Goal: Check status: Check status

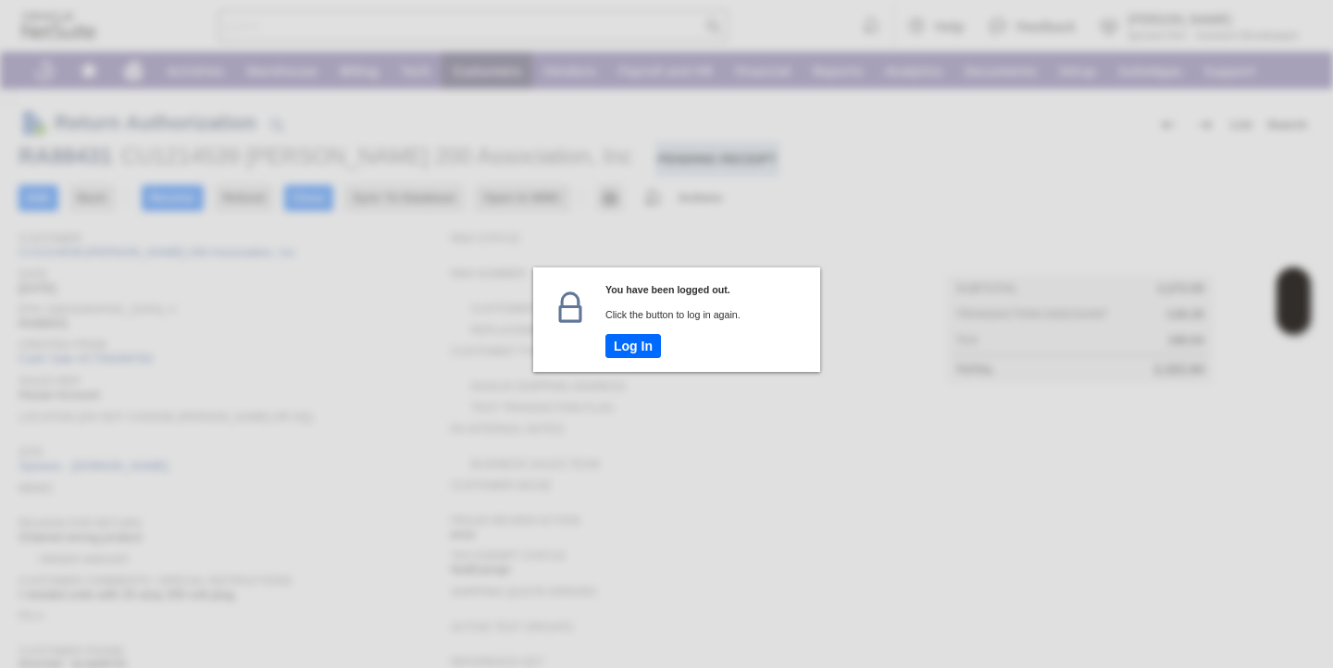
scroll to position [507, 0]
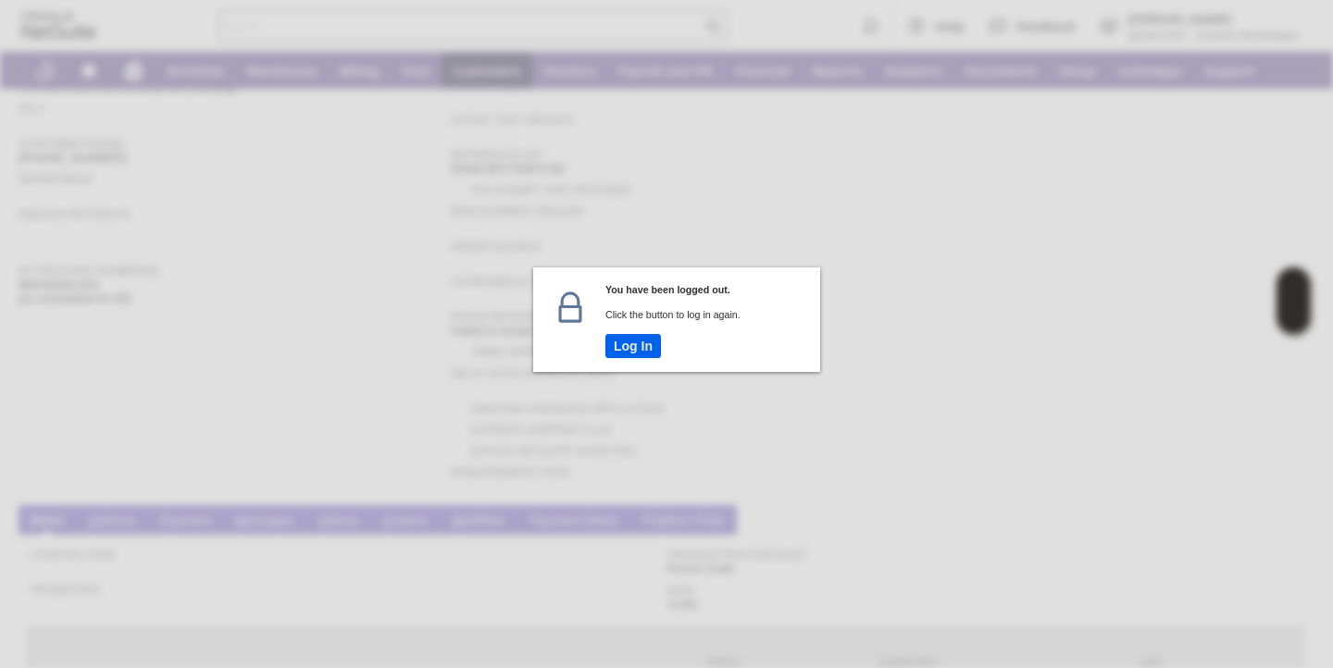
click at [624, 342] on button "Log In" at bounding box center [633, 346] width 56 height 24
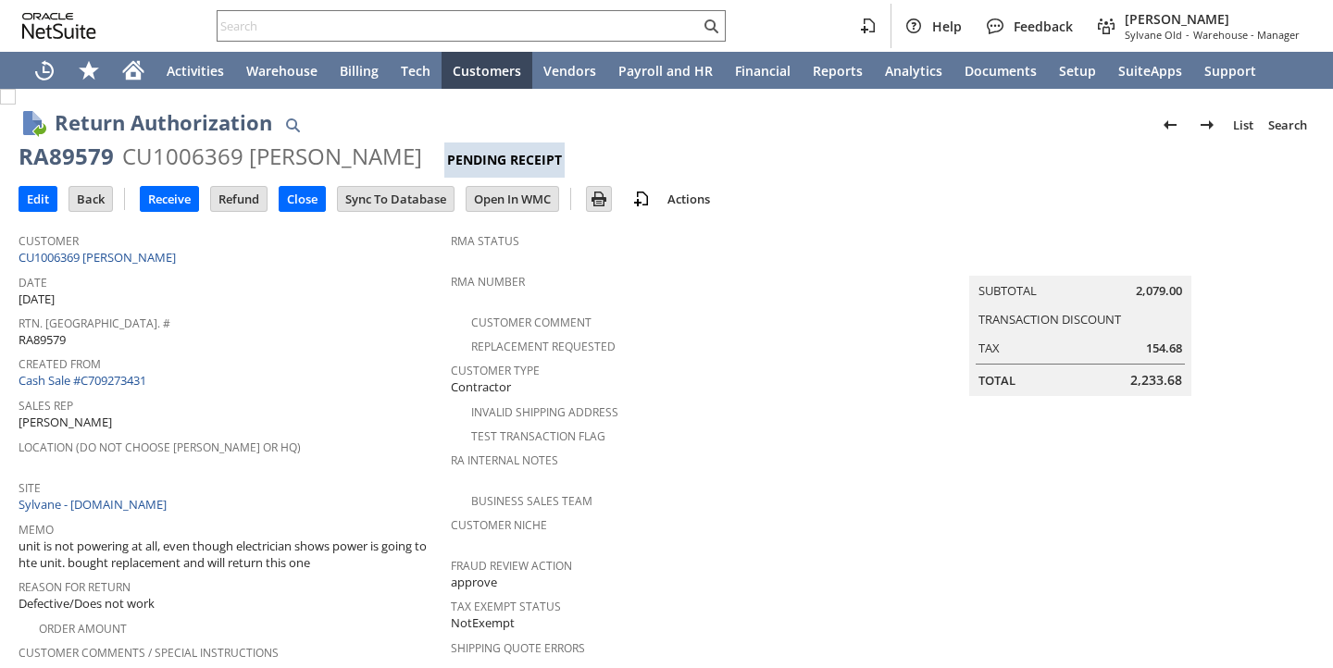
click at [335, 351] on span "Created From" at bounding box center [230, 361] width 423 height 21
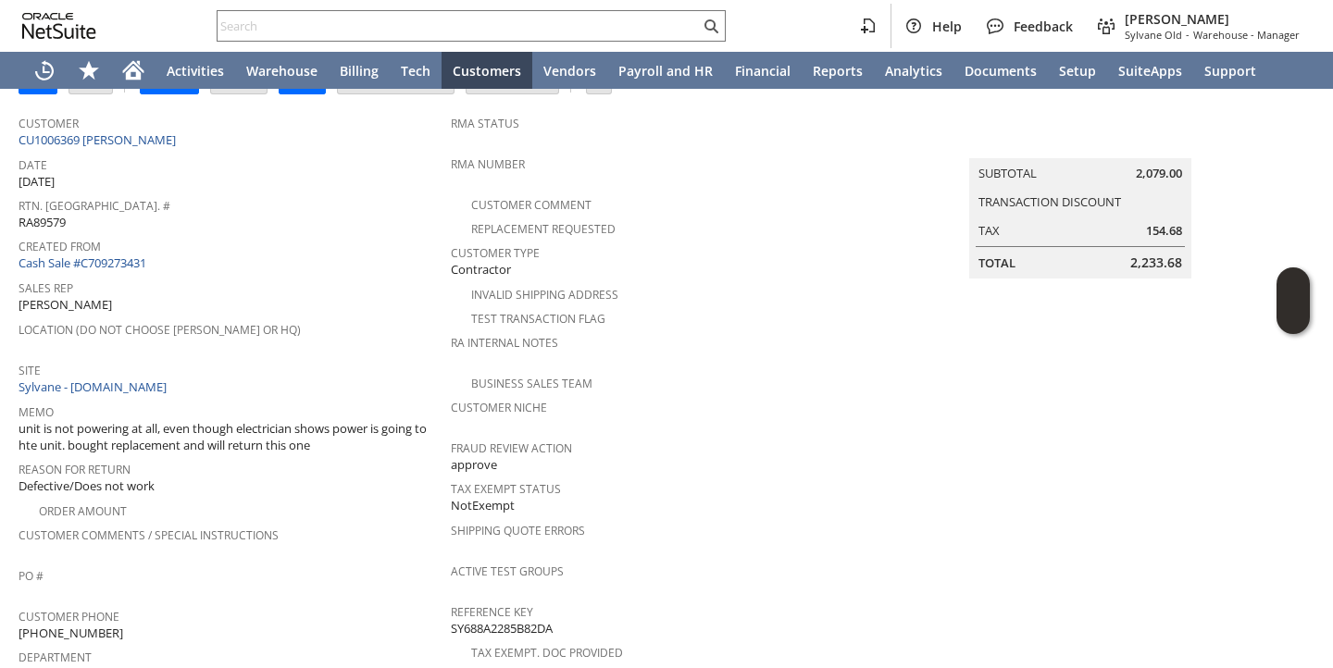
scroll to position [195, 0]
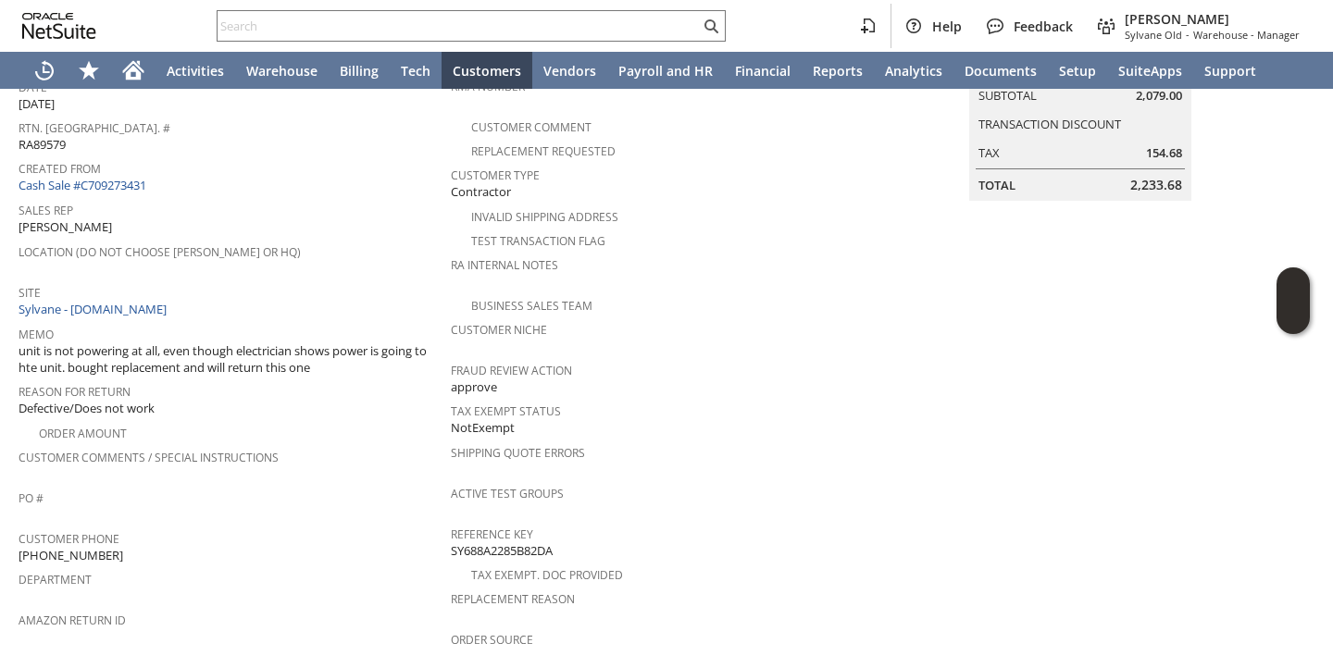
click at [366, 226] on div "Sales Rep Devin Carswell" at bounding box center [230, 217] width 423 height 40
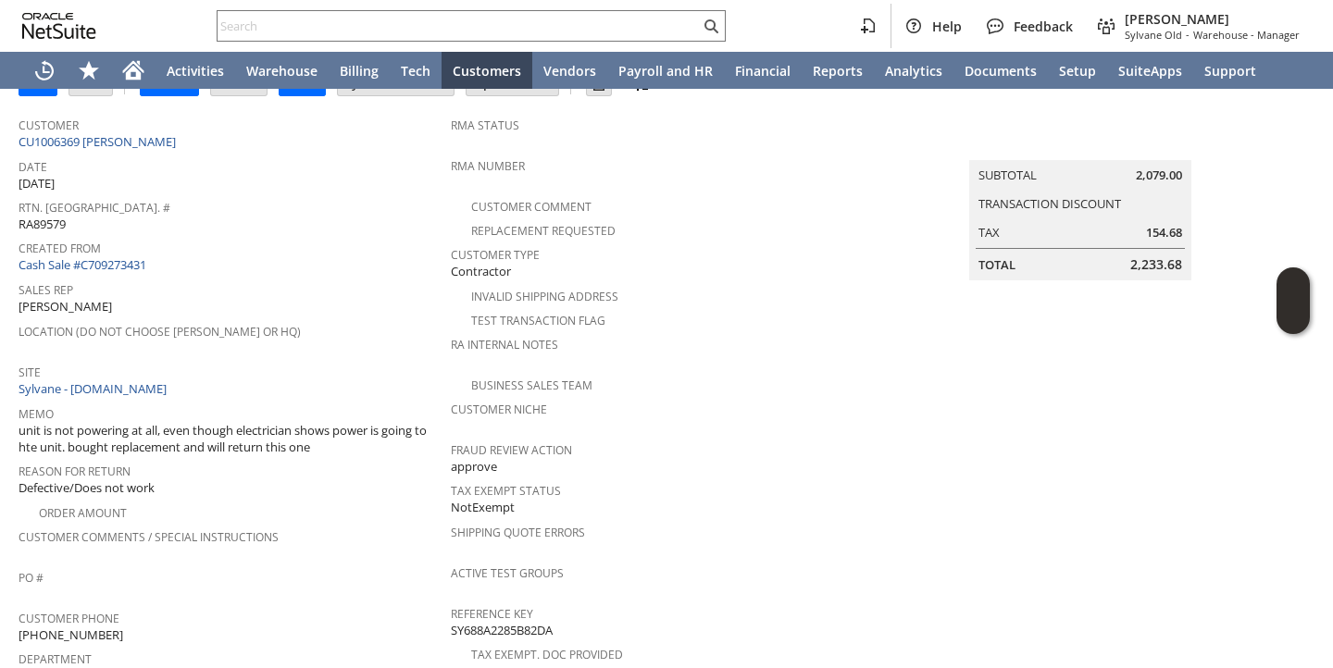
scroll to position [111, 0]
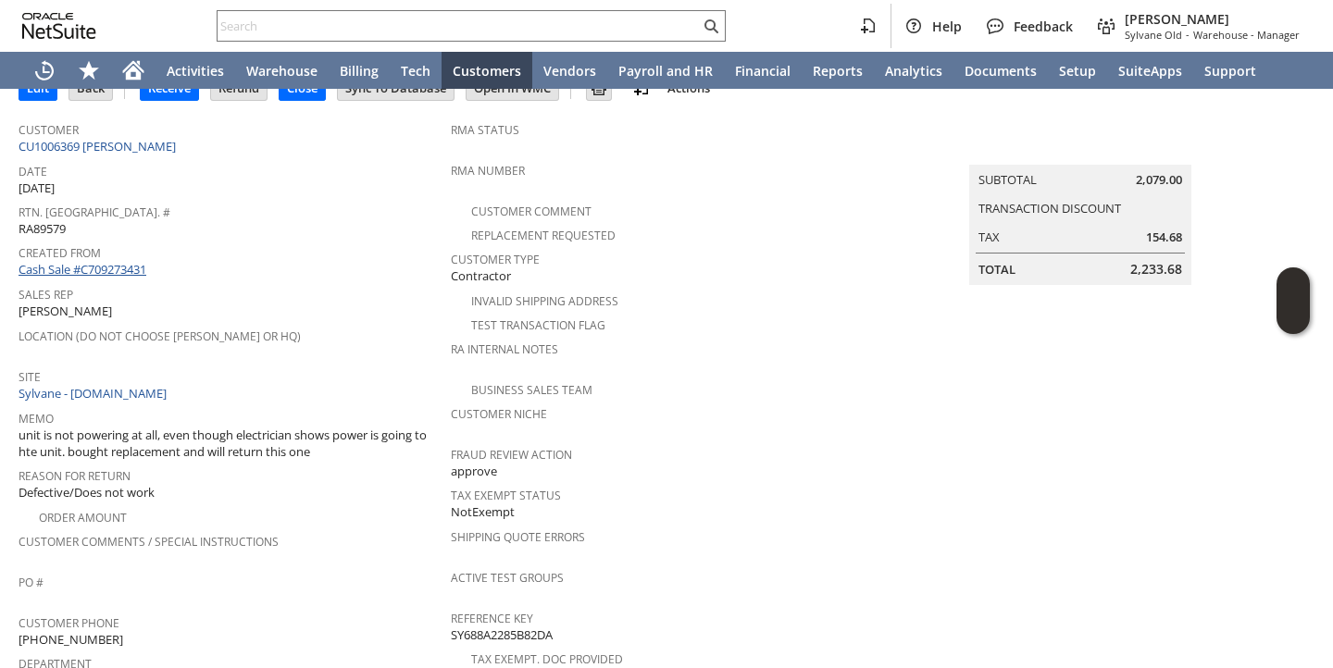
click at [135, 263] on link "Cash Sale #C709273431" at bounding box center [83, 269] width 128 height 17
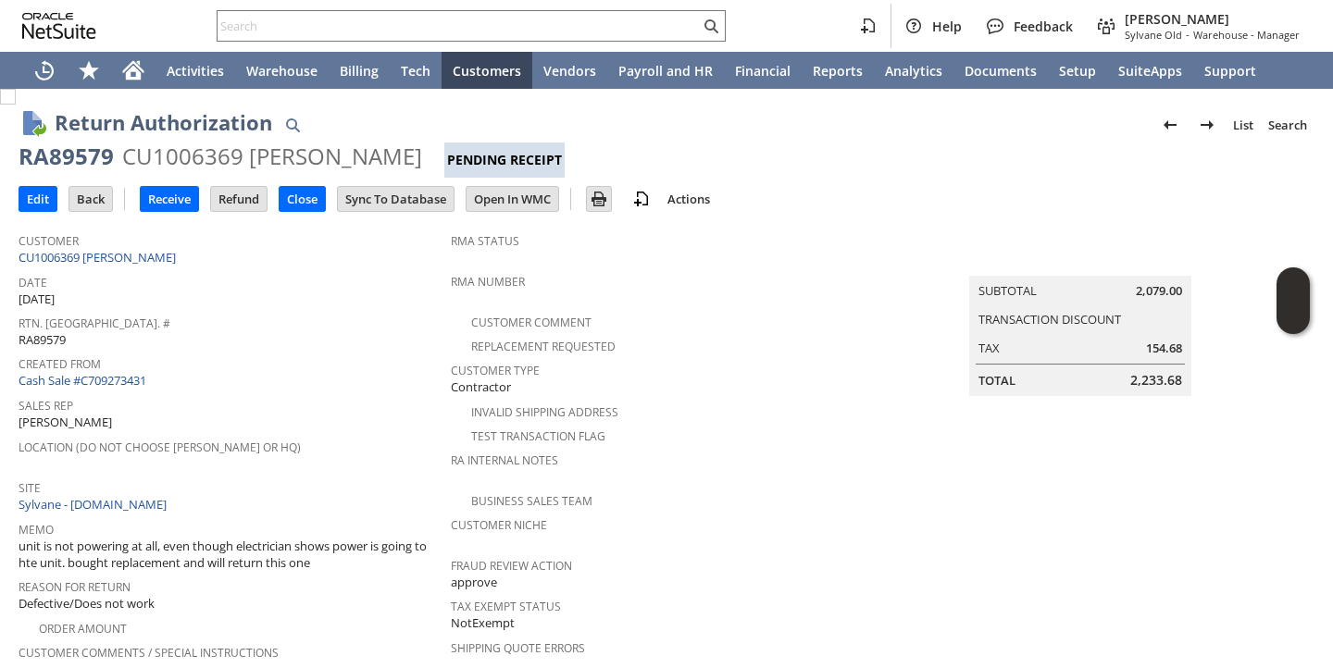
click at [378, 275] on span "Date" at bounding box center [230, 279] width 423 height 21
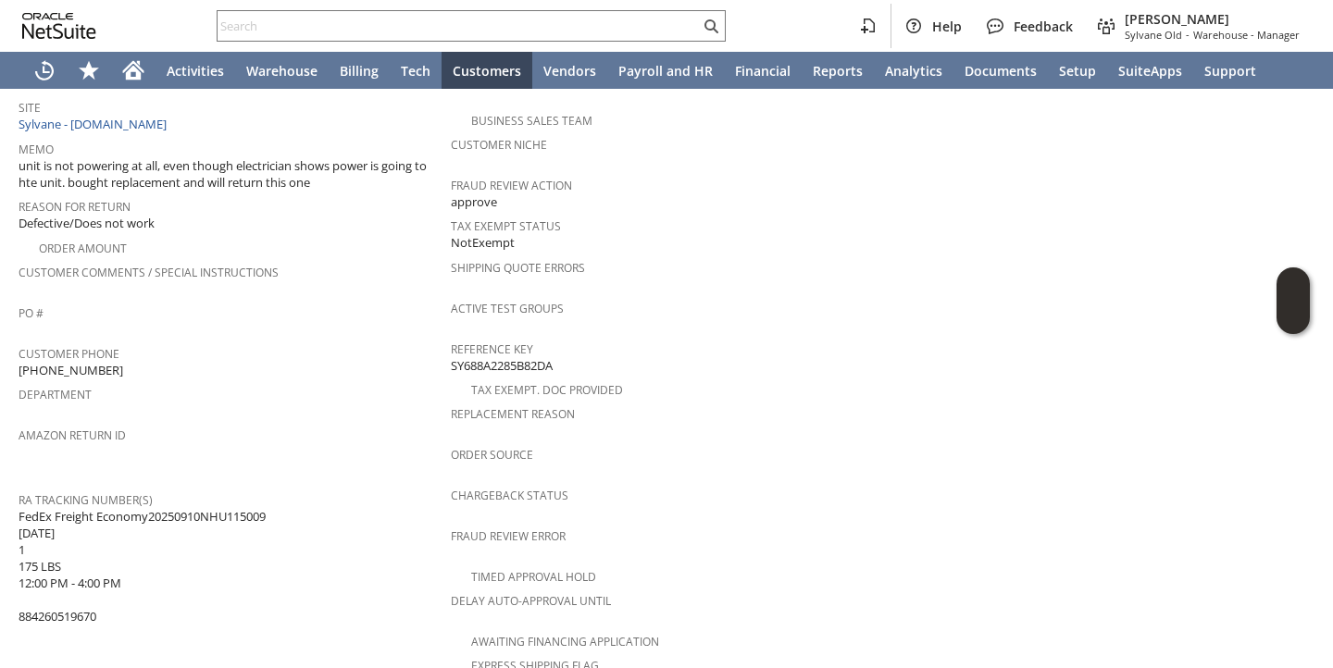
scroll to position [833, 0]
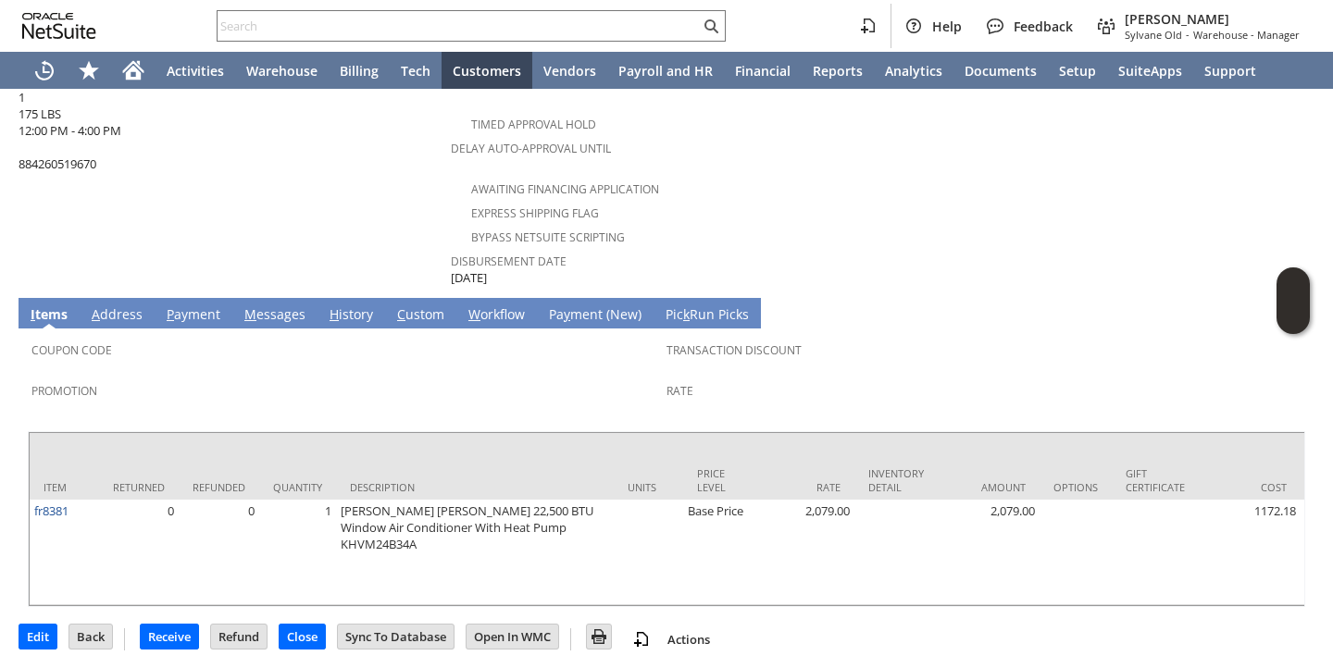
click at [340, 305] on link "H istory" at bounding box center [351, 315] width 53 height 20
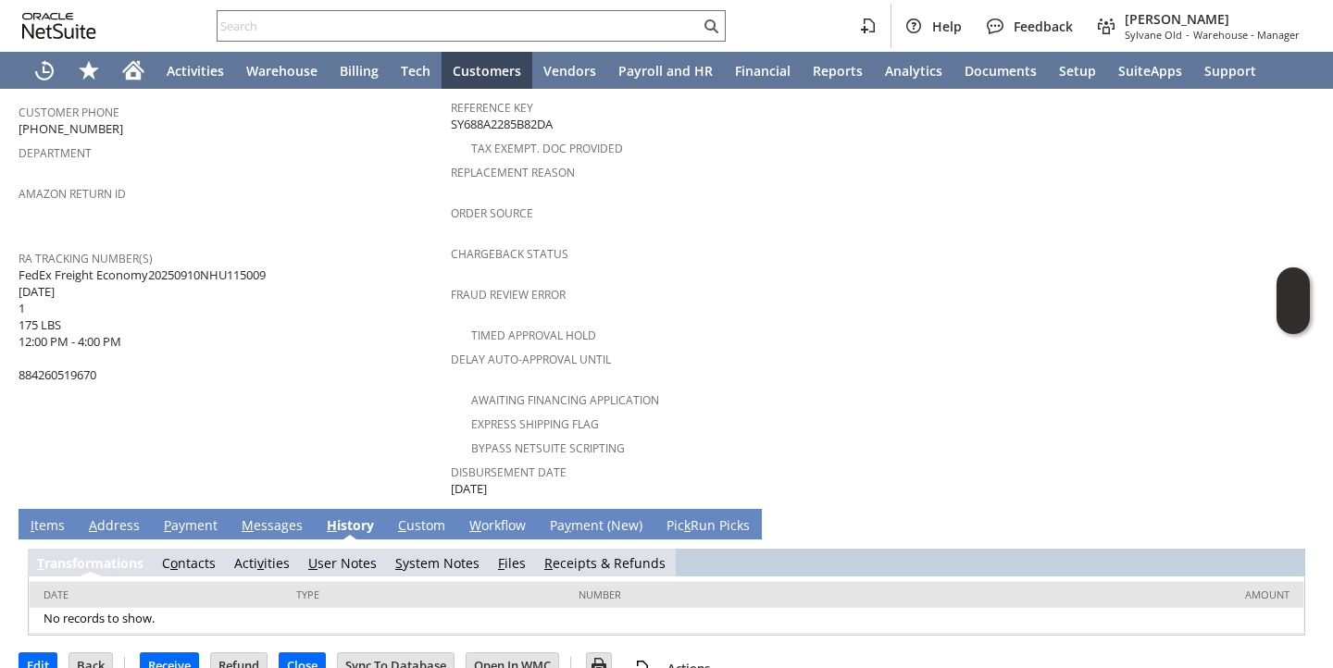
scroll to position [0, 0]
click at [438, 554] on link "S ystem Notes" at bounding box center [437, 563] width 84 height 18
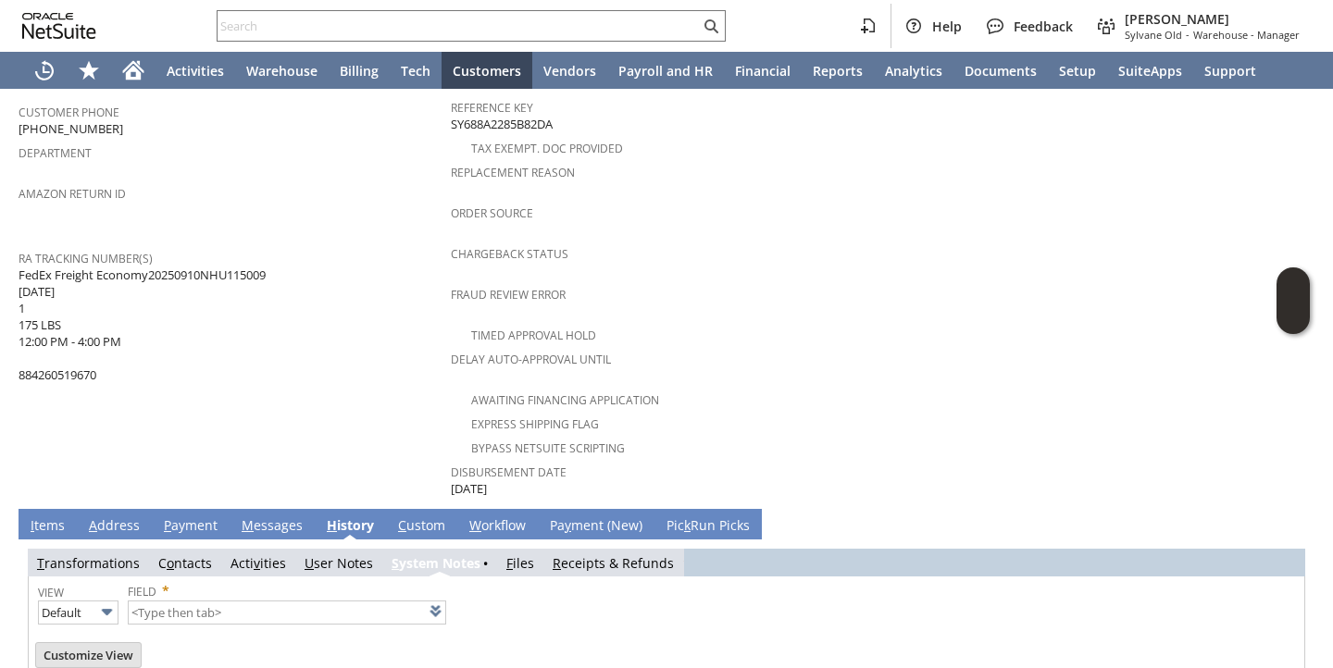
type input "1 to 25 of 80"
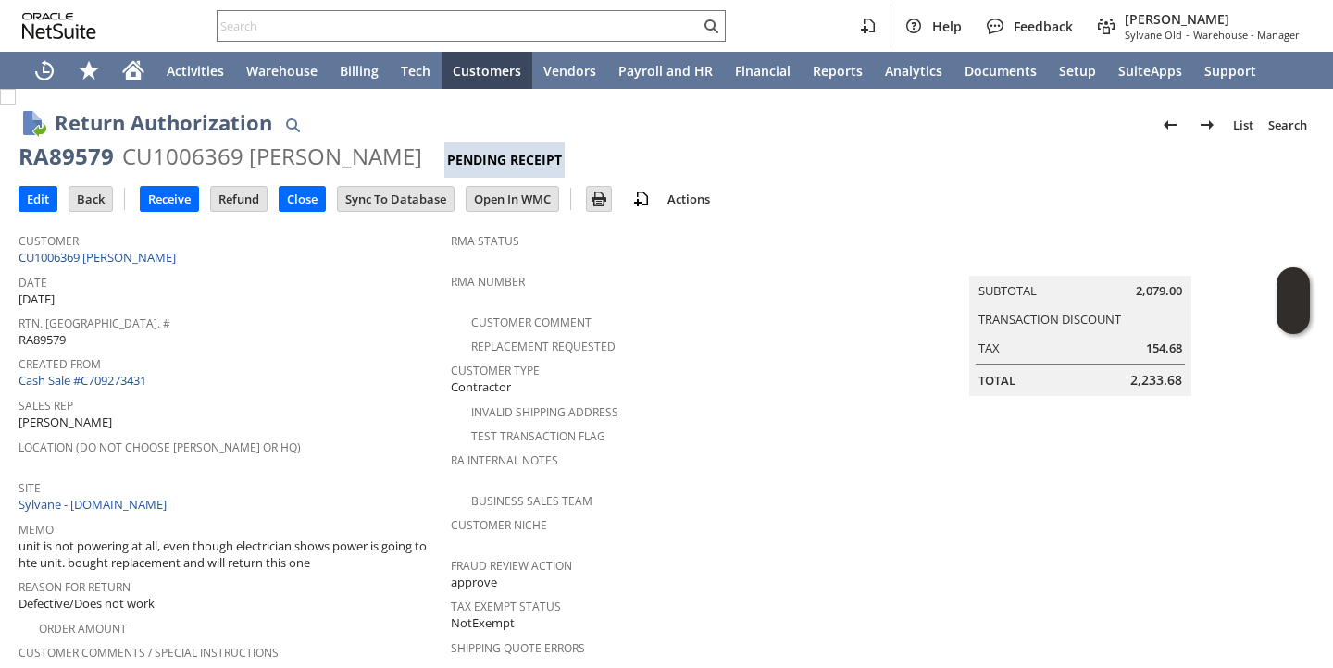
click at [350, 392] on span "Sales Rep" at bounding box center [230, 402] width 423 height 21
click at [350, 400] on span "Sales Rep" at bounding box center [230, 402] width 423 height 21
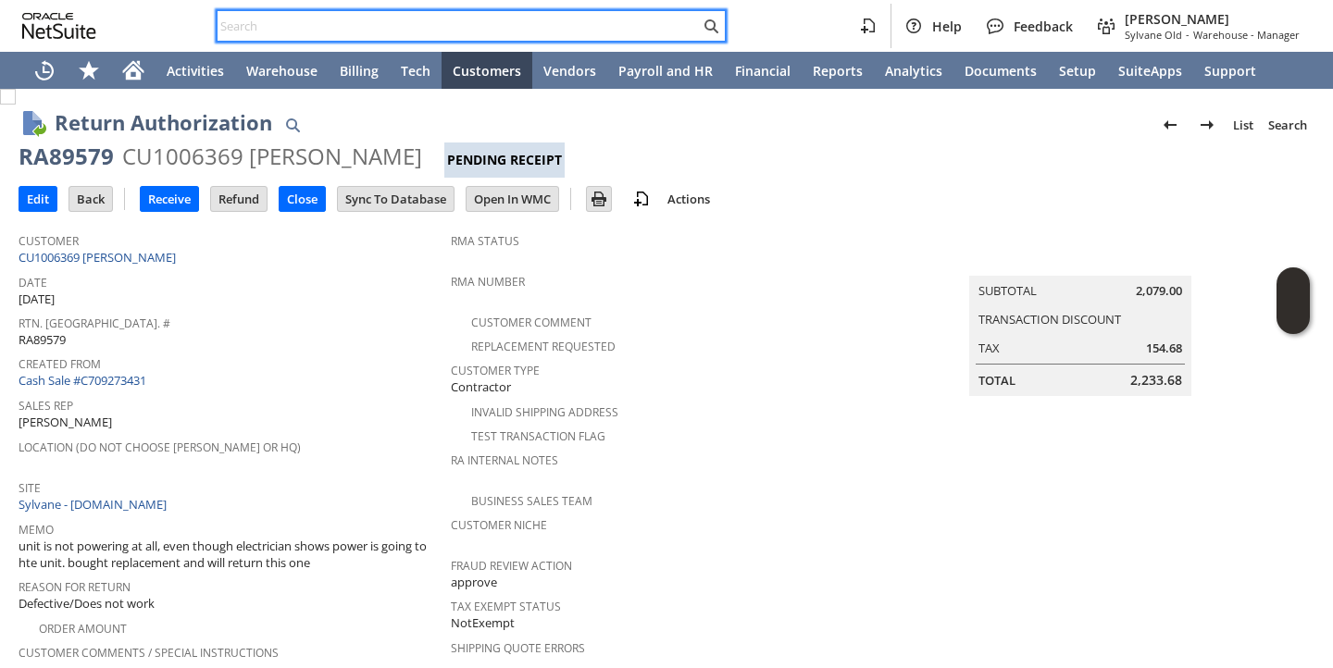
click at [490, 31] on input "text" at bounding box center [458, 26] width 482 height 22
paste input "ki12685"
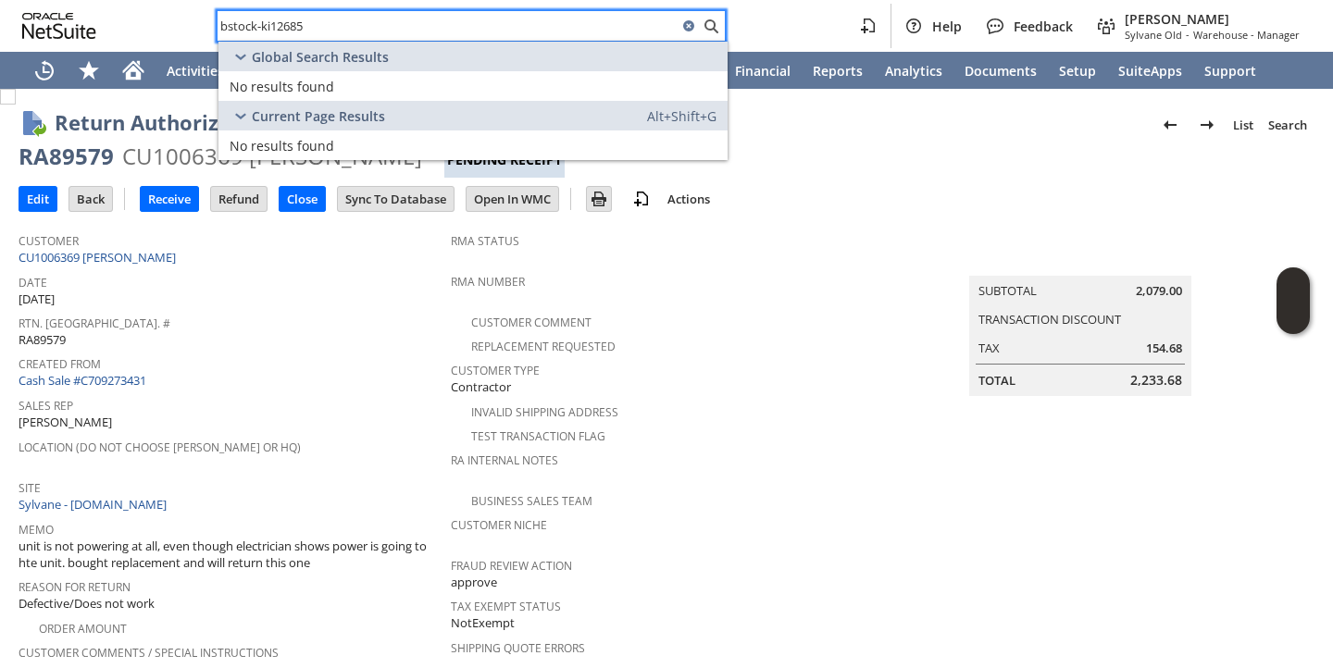
type input "bstock-ki12685"
click at [317, 326] on div "Rtn. Auth. # RA89579" at bounding box center [230, 329] width 423 height 39
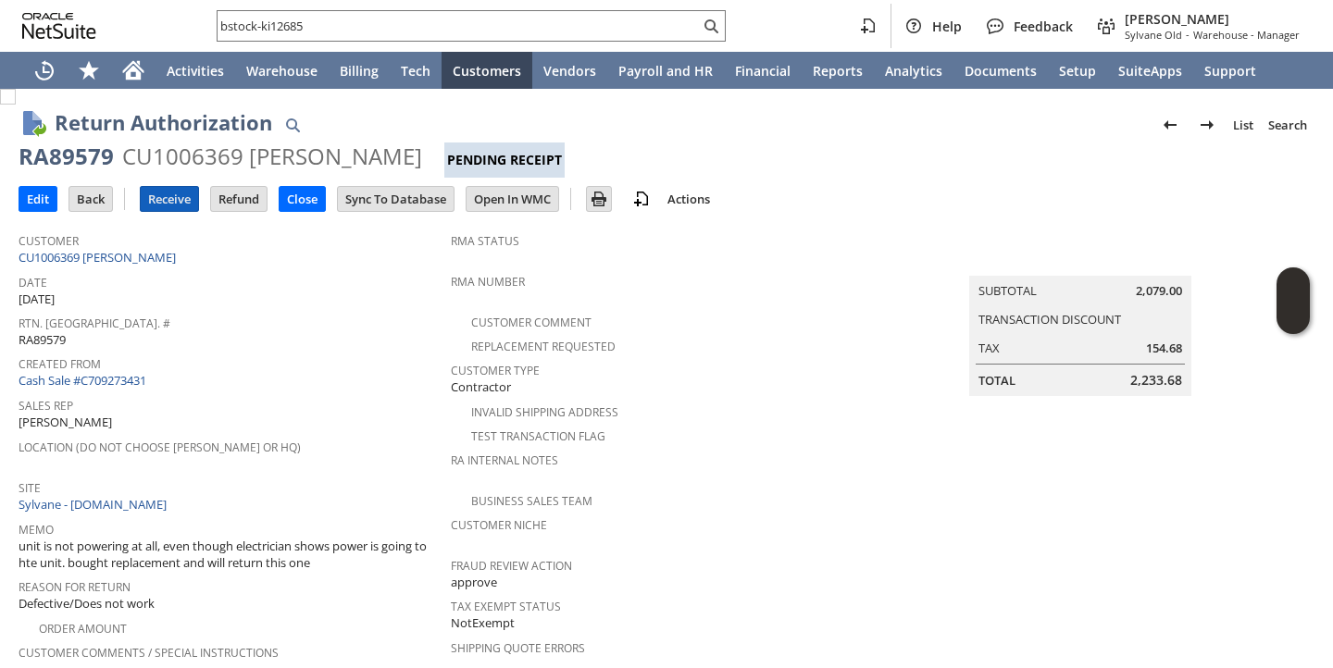
click at [163, 200] on input "Receive" at bounding box center [169, 199] width 57 height 24
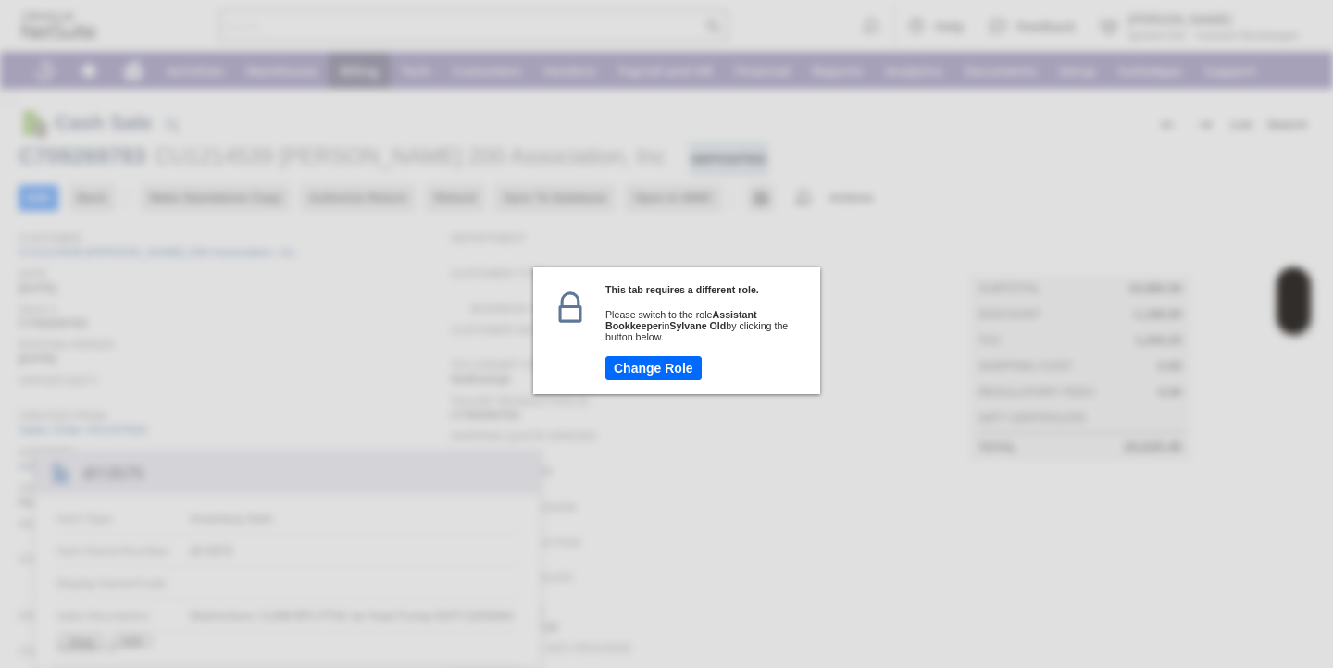
scroll to position [537, 0]
